Goal: Transaction & Acquisition: Purchase product/service

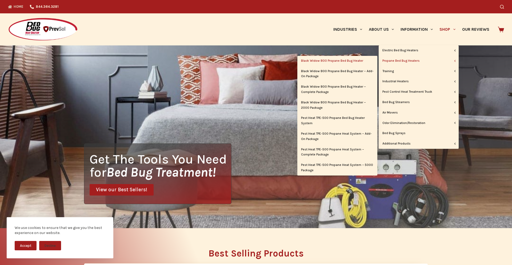
click at [342, 61] on link "Black Widow 800 Propane Bed Bug Heater" at bounding box center [337, 61] width 80 height 10
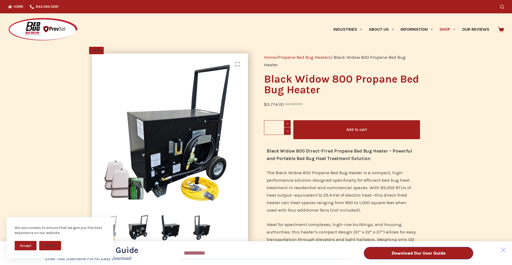
click at [446, 29] on div "Download Our User Guide Enter Your Username for an Easy Download! Email Downloa…" at bounding box center [256, 132] width 512 height 265
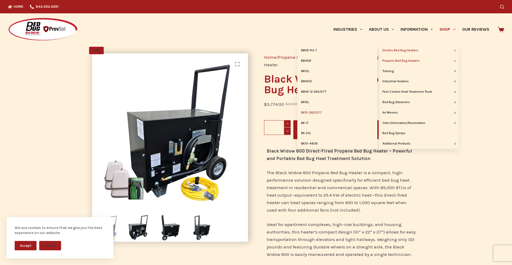
click at [317, 112] on link "BK15-265/277" at bounding box center [337, 112] width 80 height 10
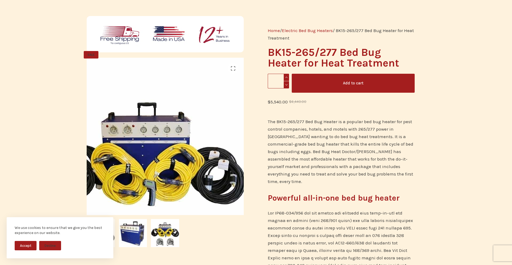
scroll to position [69, 0]
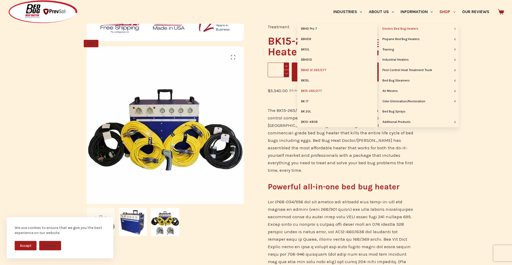
click at [318, 70] on link "BBHD 12 265/277" at bounding box center [337, 70] width 80 height 10
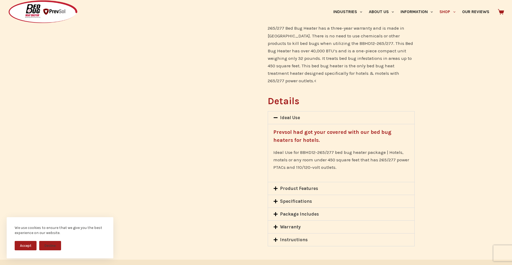
scroll to position [337, 0]
click at [30, 247] on button "Accept" at bounding box center [26, 245] width 22 height 9
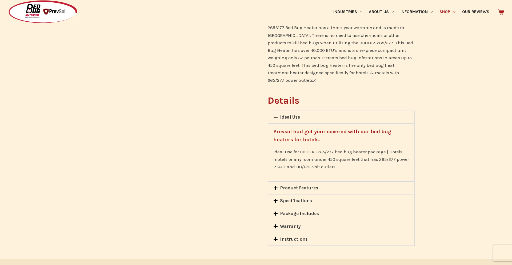
click at [303, 220] on div "Warranty" at bounding box center [341, 226] width 146 height 13
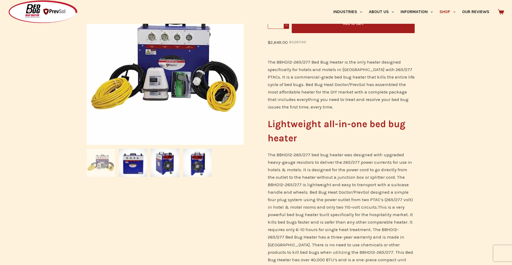
scroll to position [117, 0]
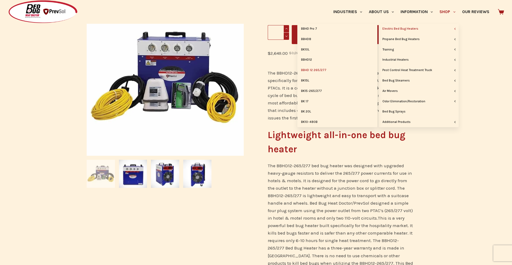
click at [447, 29] on link "Electric Bed Bug Heaters" at bounding box center [419, 29] width 80 height 10
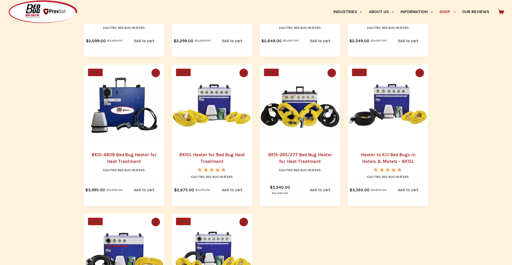
scroll to position [237, 0]
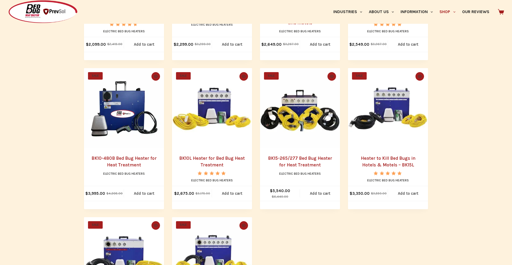
click at [209, 162] on link "BK10L Heater for Bed Bug Heat Treatment" at bounding box center [212, 161] width 66 height 12
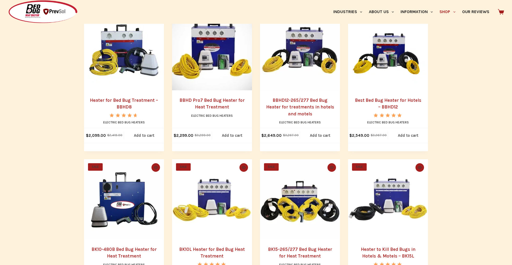
scroll to position [146, 0]
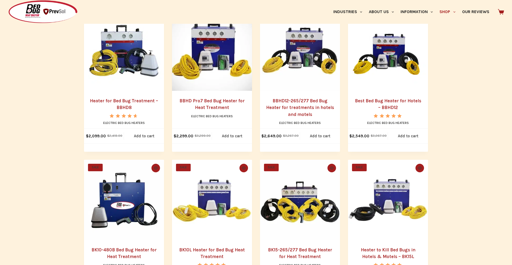
click at [305, 107] on link "BBHD12-265/277 Bed Bug Heater for treatments in hotels and motels" at bounding box center [300, 107] width 68 height 19
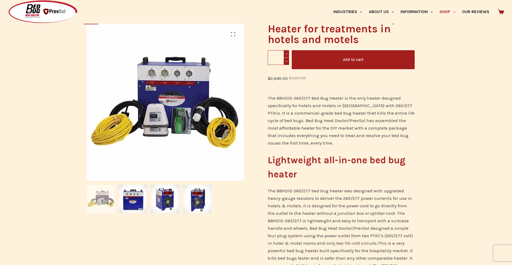
scroll to position [91, 0]
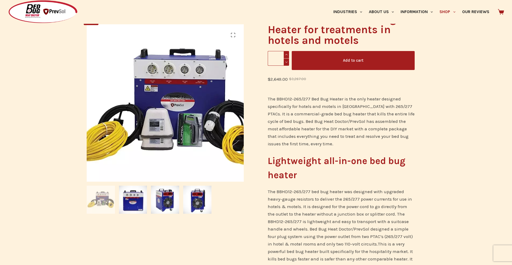
click at [150, 91] on img at bounding box center [169, 106] width 200 height 200
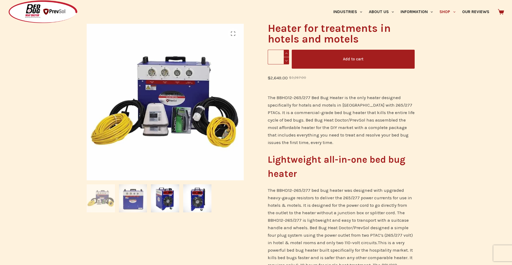
click at [127, 198] on img at bounding box center [133, 198] width 28 height 28
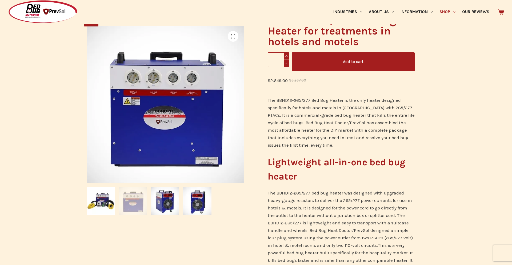
scroll to position [89, 0]
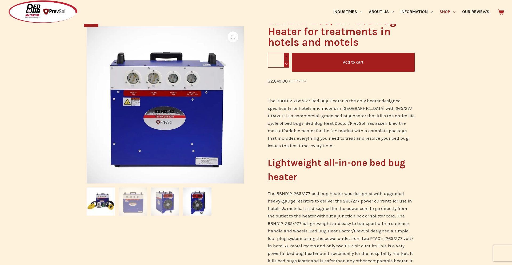
click at [152, 199] on img at bounding box center [165, 201] width 28 height 28
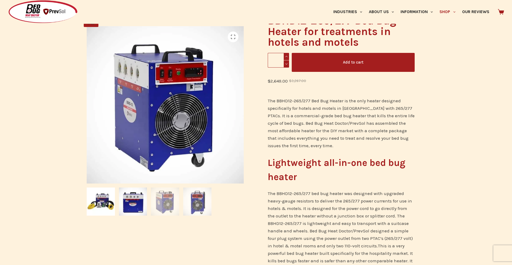
click at [193, 202] on img at bounding box center [197, 201] width 28 height 28
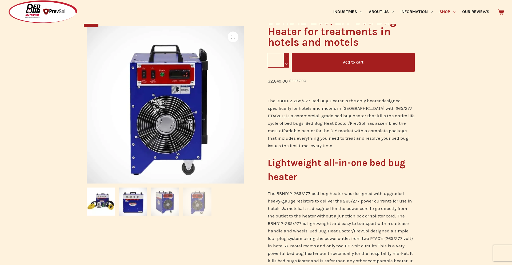
click at [171, 203] on img at bounding box center [165, 201] width 28 height 28
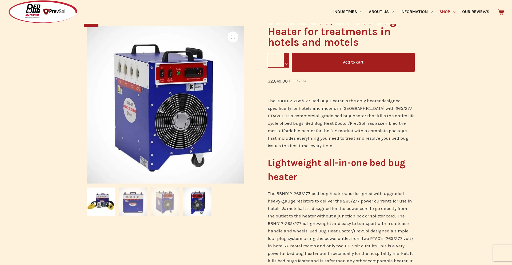
click at [127, 204] on img at bounding box center [133, 201] width 28 height 28
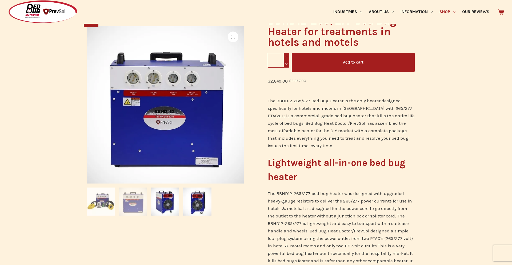
click at [100, 203] on img at bounding box center [101, 201] width 28 height 28
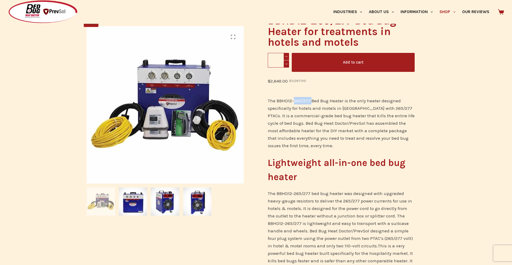
drag, startPoint x: 294, startPoint y: 101, endPoint x: 312, endPoint y: 101, distance: 17.9
click at [312, 101] on span "The BBHD12-265/277 Bed Bug Heater is the only heater designed specifically for …" at bounding box center [341, 123] width 147 height 50
drag, startPoint x: 384, startPoint y: 109, endPoint x: 400, endPoint y: 108, distance: 16.3
click at [400, 108] on span "The BBHD12-265/277 Bed Bug Heater is the only heater designed specifically for …" at bounding box center [341, 123] width 147 height 50
click at [389, 108] on span "The BBHD12-265/277 Bed Bug Heater is the only heater designed specifically for …" at bounding box center [341, 123] width 147 height 50
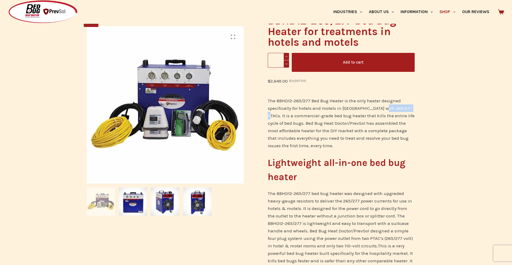
drag, startPoint x: 384, startPoint y: 108, endPoint x: 413, endPoint y: 109, distance: 28.5
click at [413, 109] on span "The BBHD12-265/277 Bed Bug Heater is the only heater designed specifically for …" at bounding box center [341, 123] width 147 height 50
copy span "265/277 PTACs"
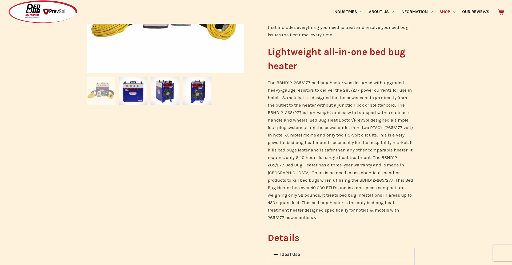
scroll to position [183, 0]
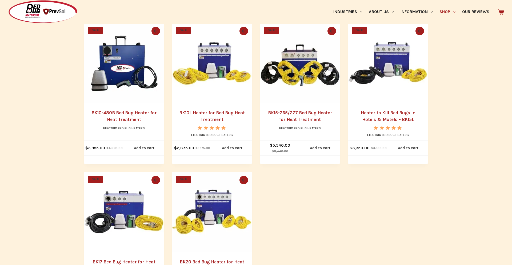
scroll to position [283, 0]
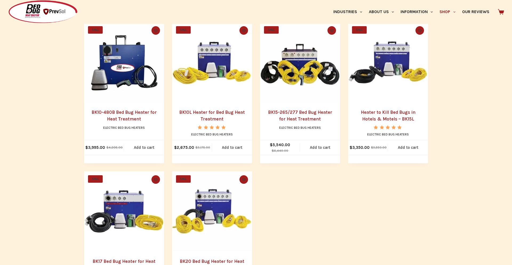
click at [216, 114] on link "BK10L Heater for Bed Bug Heat Treatment" at bounding box center [212, 115] width 66 height 12
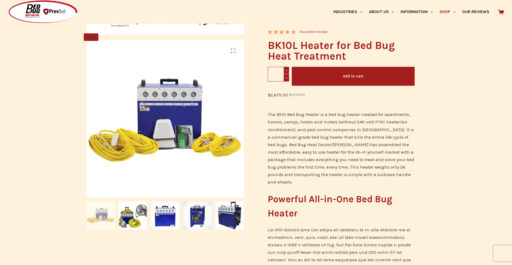
scroll to position [111, 0]
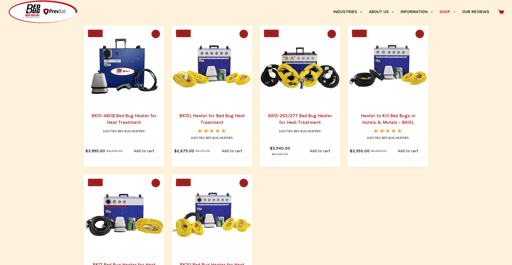
scroll to position [279, 0]
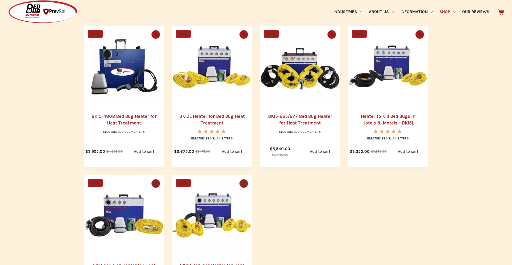
click at [390, 122] on link "Heater to Kill Bed Bugs in Hotels & Motels – BK15L" at bounding box center [388, 119] width 55 height 12
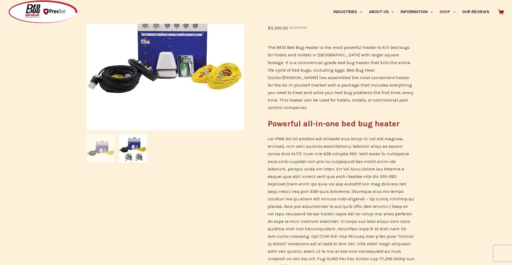
scroll to position [21, 0]
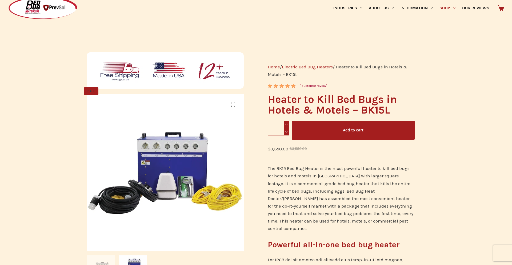
click at [334, 135] on button "Add to cart" at bounding box center [353, 130] width 123 height 19
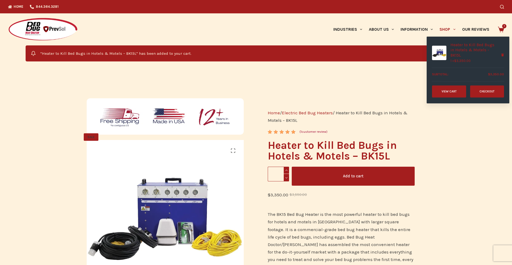
click at [501, 29] on icon at bounding box center [501, 30] width 6 height 6
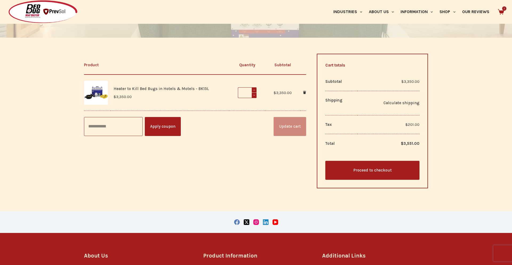
scroll to position [102, 0]
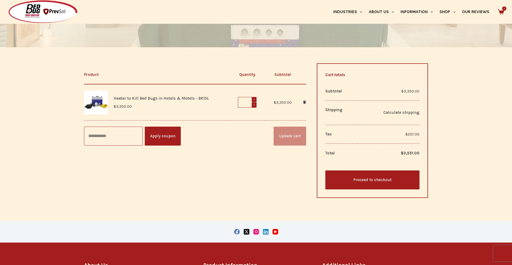
scroll to position [92, 0]
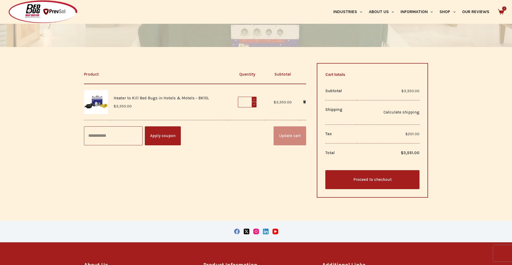
click at [95, 103] on img at bounding box center [96, 102] width 24 height 24
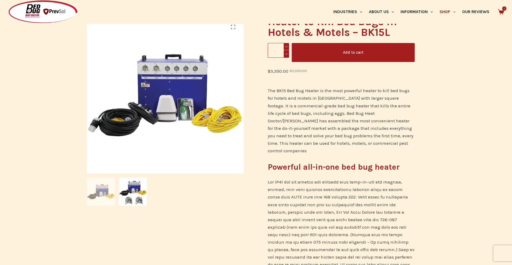
scroll to position [100, 0]
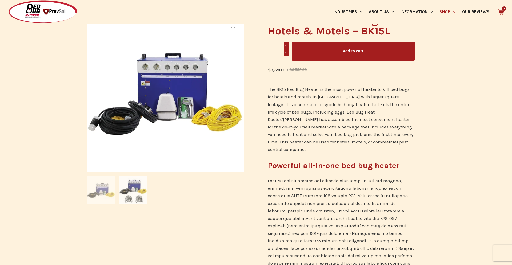
click at [141, 185] on img at bounding box center [133, 190] width 28 height 28
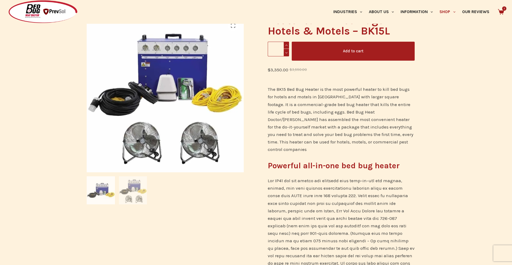
click at [101, 187] on img at bounding box center [101, 190] width 28 height 28
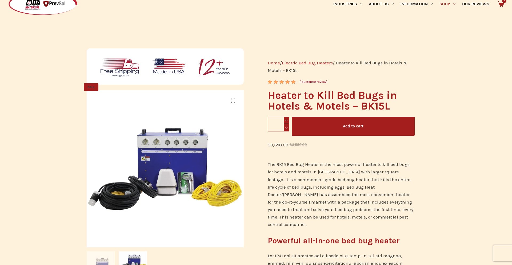
scroll to position [0, 0]
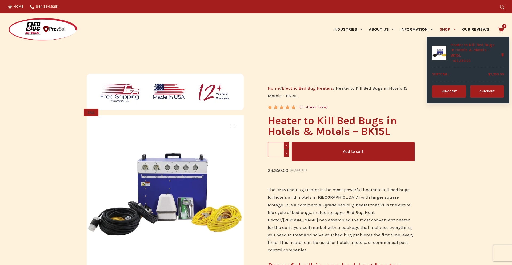
click at [486, 90] on link "Checkout" at bounding box center [487, 91] width 34 height 12
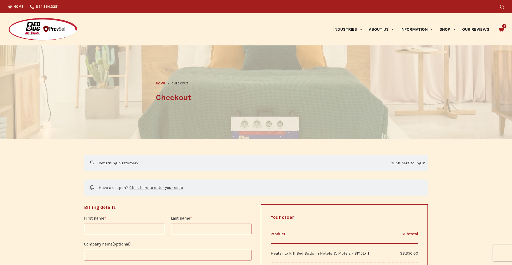
select select "**"
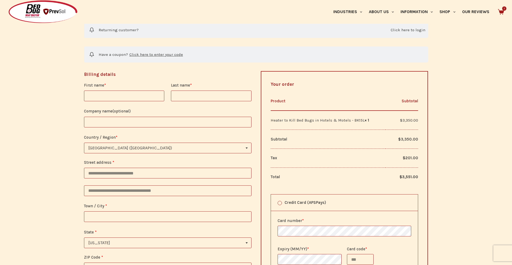
scroll to position [141, 0]
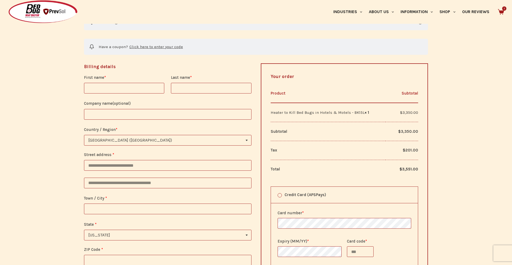
click at [104, 85] on input "First name *" at bounding box center [124, 88] width 80 height 11
type input "*****"
type input "****"
type input "**********"
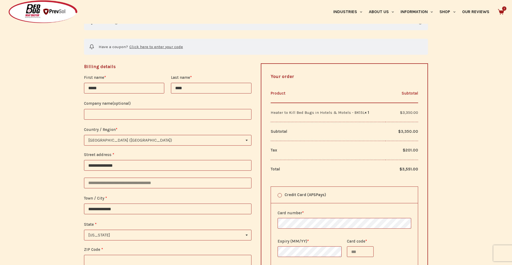
select select "**"
type input "*****"
type input "**********"
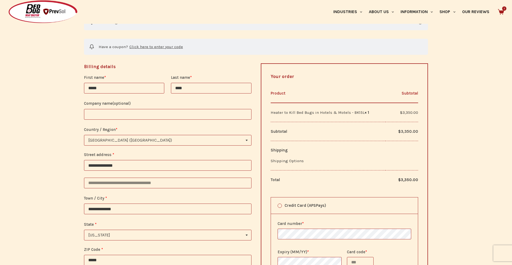
click at [130, 115] on input "Company name (optional)" at bounding box center [167, 114] width 167 height 11
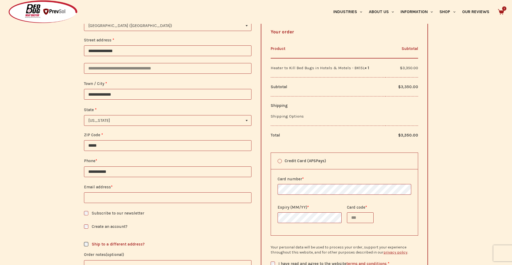
scroll to position [284, 0]
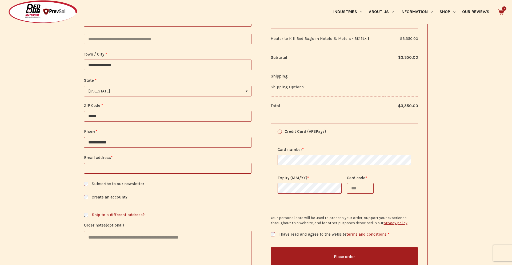
type input "**********"
click at [112, 170] on input "Email address *" at bounding box center [167, 168] width 167 height 11
click at [91, 141] on input "**********" at bounding box center [167, 142] width 167 height 11
type input "**********"
click at [110, 167] on input "Email address *" at bounding box center [167, 168] width 167 height 11
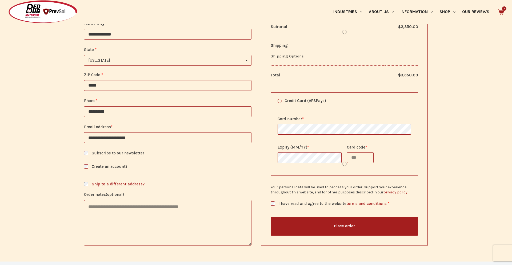
scroll to position [317, 0]
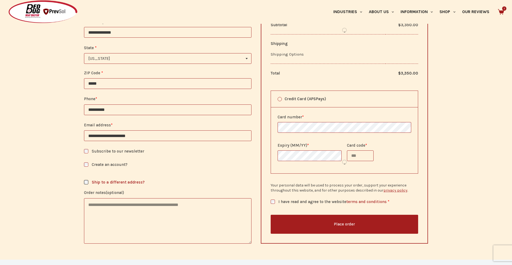
type input "**********"
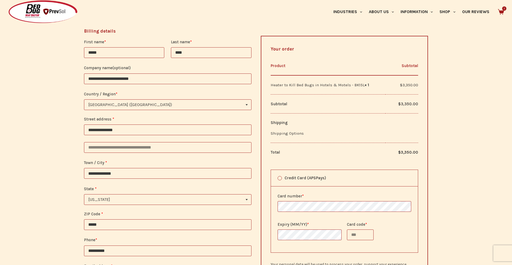
scroll to position [174, 0]
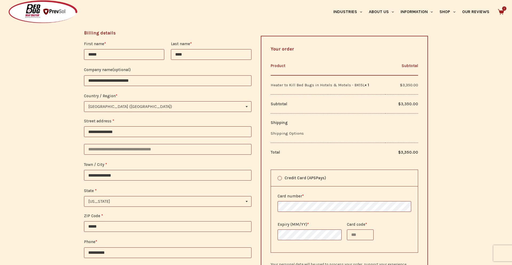
click at [296, 131] on label "Shipping Options" at bounding box center [287, 133] width 33 height 5
click at [393, 125] on div "Shipping" at bounding box center [345, 122] width 148 height 7
click at [283, 133] on label "Shipping Options" at bounding box center [287, 133] width 33 height 5
click at [290, 86] on td "Heater to Kill Bed Bugs in Hotels & Motels - BK15L × 1" at bounding box center [328, 84] width 115 height 19
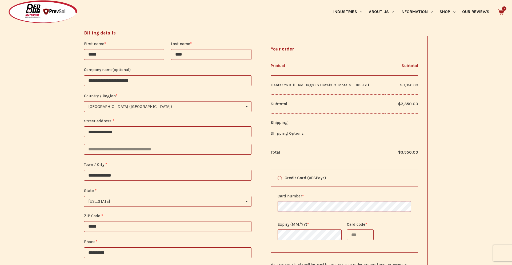
drag, startPoint x: 422, startPoint y: 126, endPoint x: 414, endPoint y: 138, distance: 14.9
click at [422, 126] on div "Your order Product Subtotal Heater to Kill Bed Bugs in Hotels & Motels - BK15L …" at bounding box center [344, 179] width 167 height 286
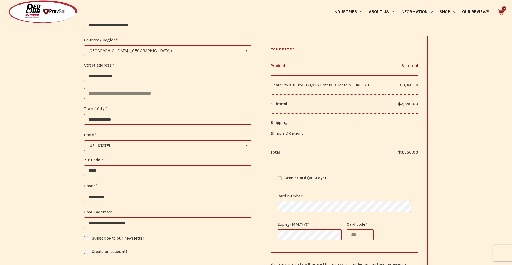
scroll to position [224, 0]
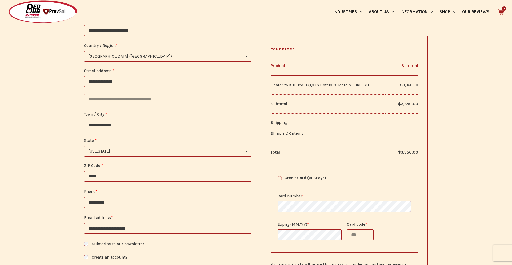
click at [362, 236] on input "Card code *" at bounding box center [360, 234] width 27 height 11
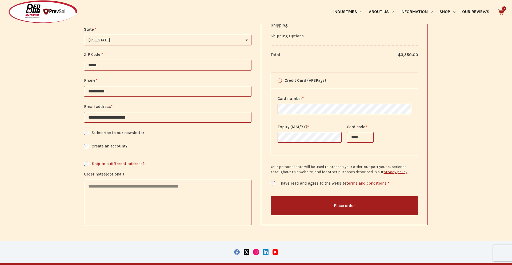
scroll to position [336, 0]
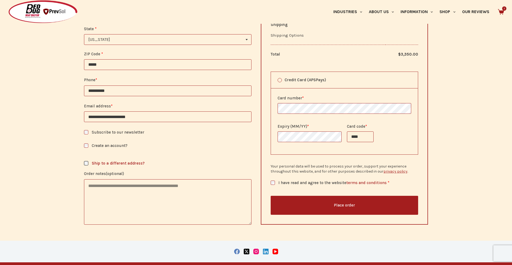
type input "****"
click at [314, 204] on button "Place order" at bounding box center [345, 204] width 148 height 19
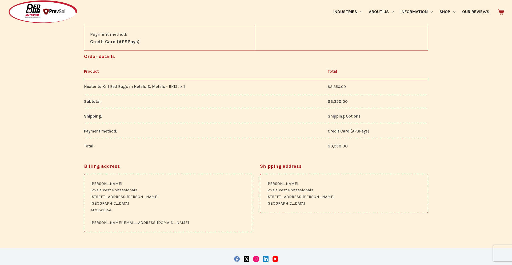
scroll to position [206, 0]
